Goal: Information Seeking & Learning: Learn about a topic

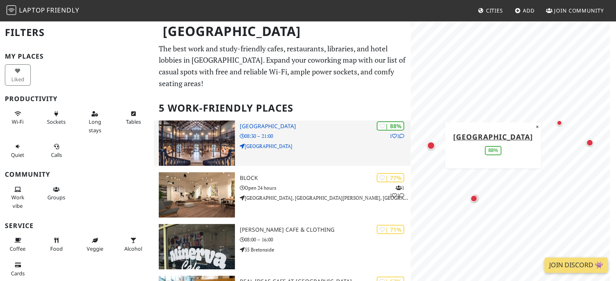
click at [262, 126] on h3 "[GEOGRAPHIC_DATA]" at bounding box center [325, 126] width 171 height 7
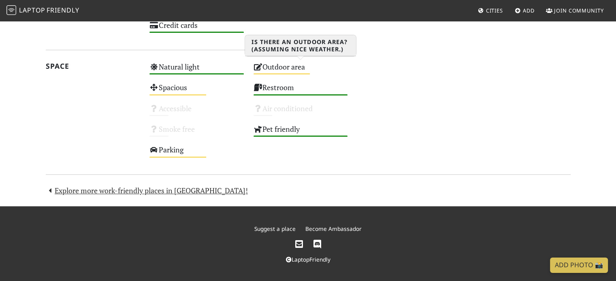
scroll to position [590, 0]
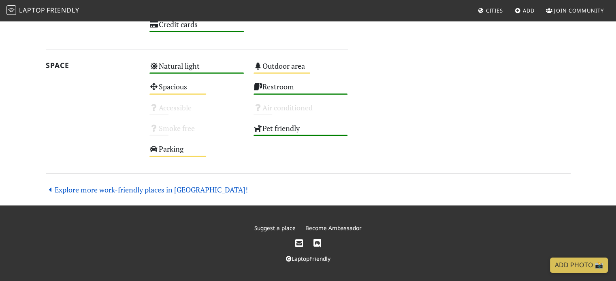
click at [147, 191] on link "Explore more work-friendly places in Plymouth!" at bounding box center [147, 190] width 202 height 10
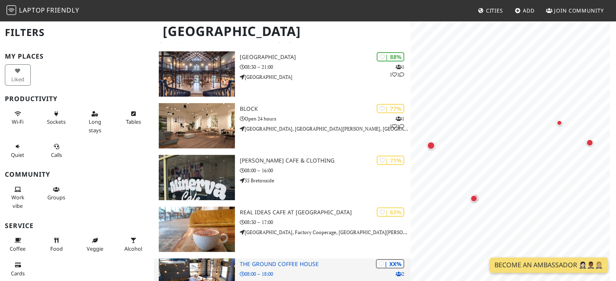
scroll to position [69, 0]
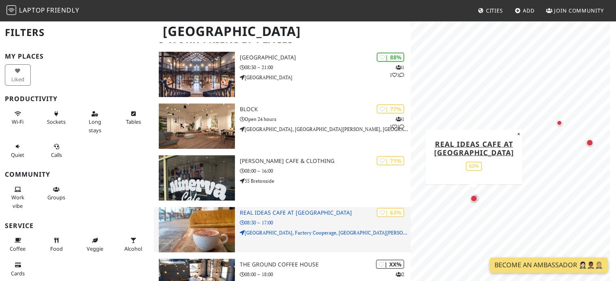
click at [335, 210] on h3 "Real Ideas Cafe at [GEOGRAPHIC_DATA]" at bounding box center [325, 213] width 171 height 7
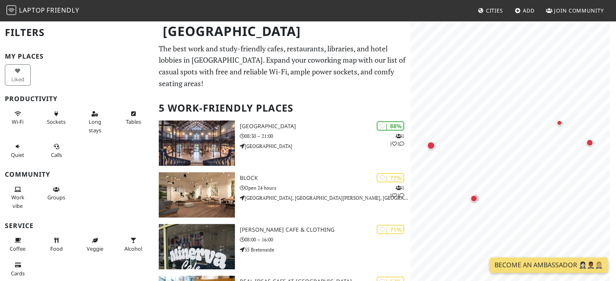
click at [246, 107] on h2 "5 Work-Friendly Places" at bounding box center [282, 108] width 247 height 25
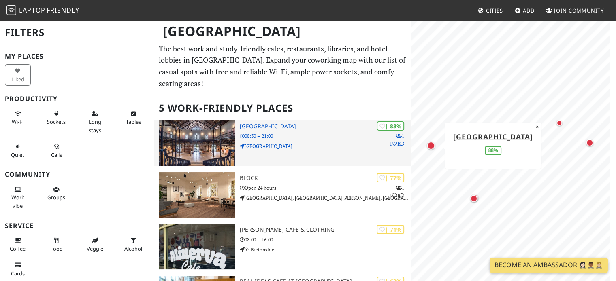
click at [189, 123] on img at bounding box center [197, 143] width 76 height 45
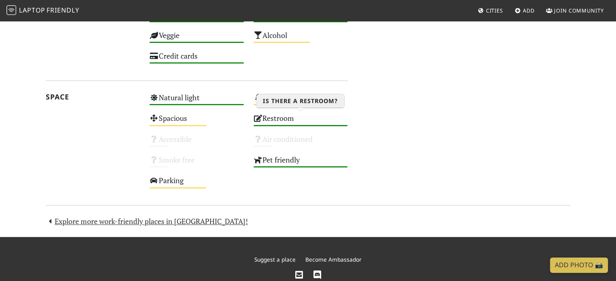
scroll to position [590, 0]
